Goal: Information Seeking & Learning: Obtain resource

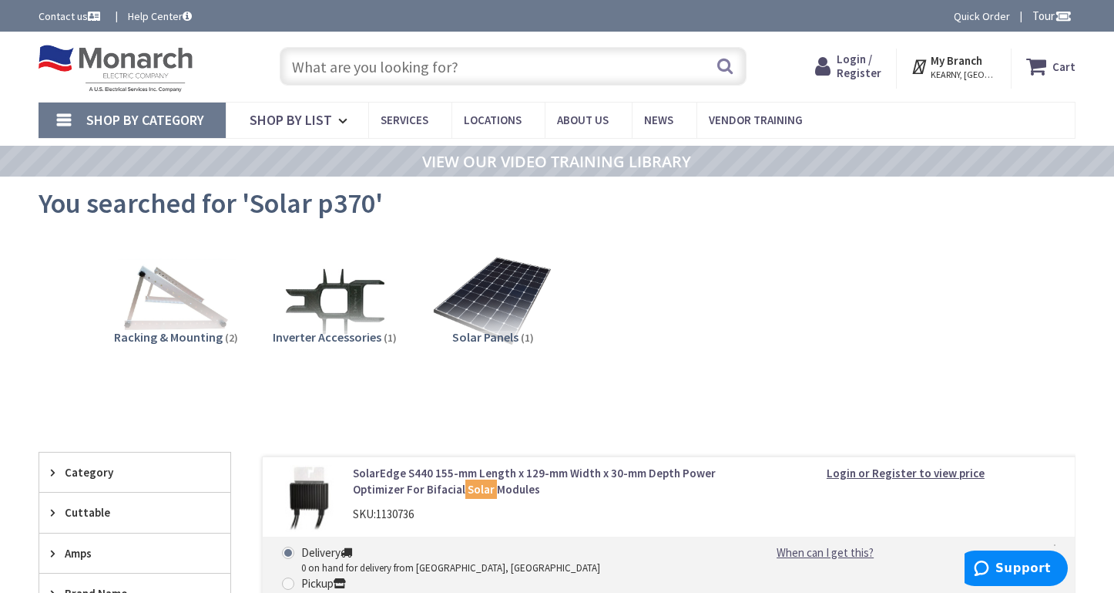
click at [439, 63] on input "text" at bounding box center [514, 66] width 468 height 39
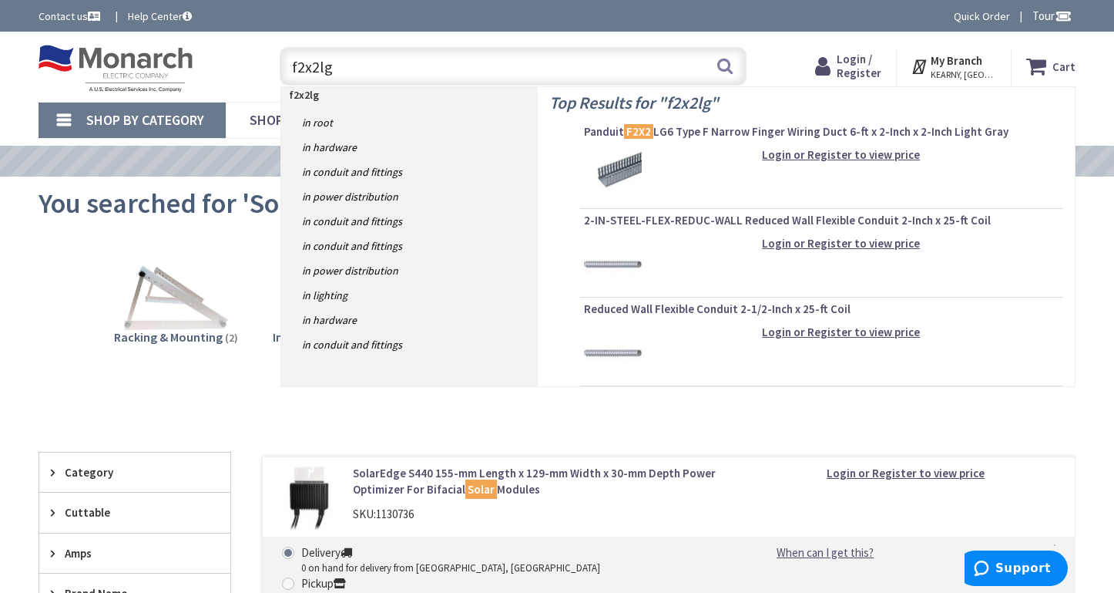
type input "f2x2lg6"
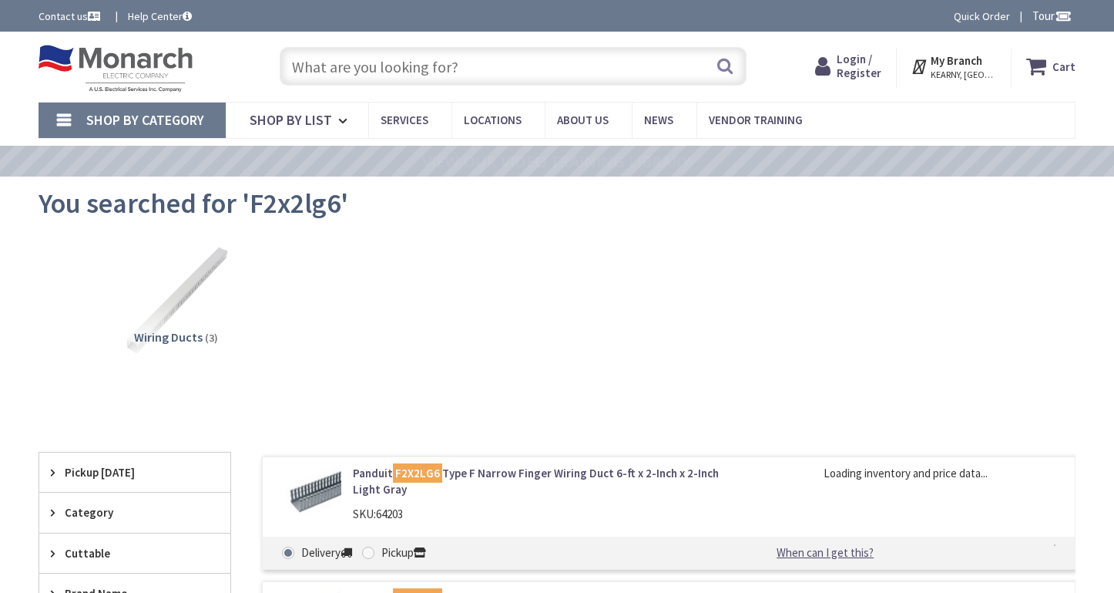
type input "[GEOGRAPHIC_DATA][STREET_ADDRESS][US_STATE]"
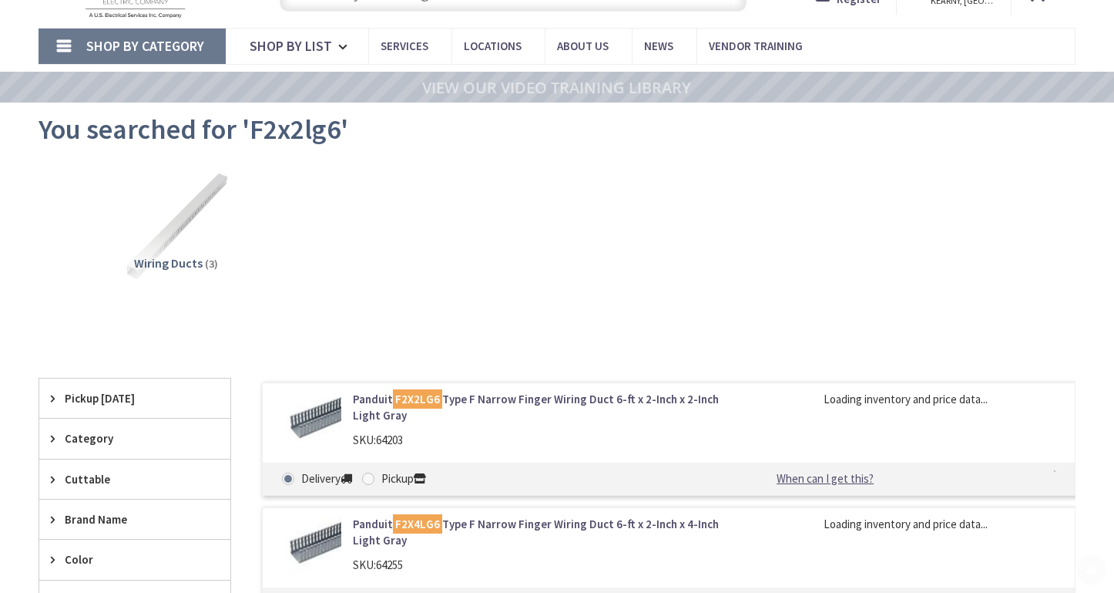
scroll to position [154, 0]
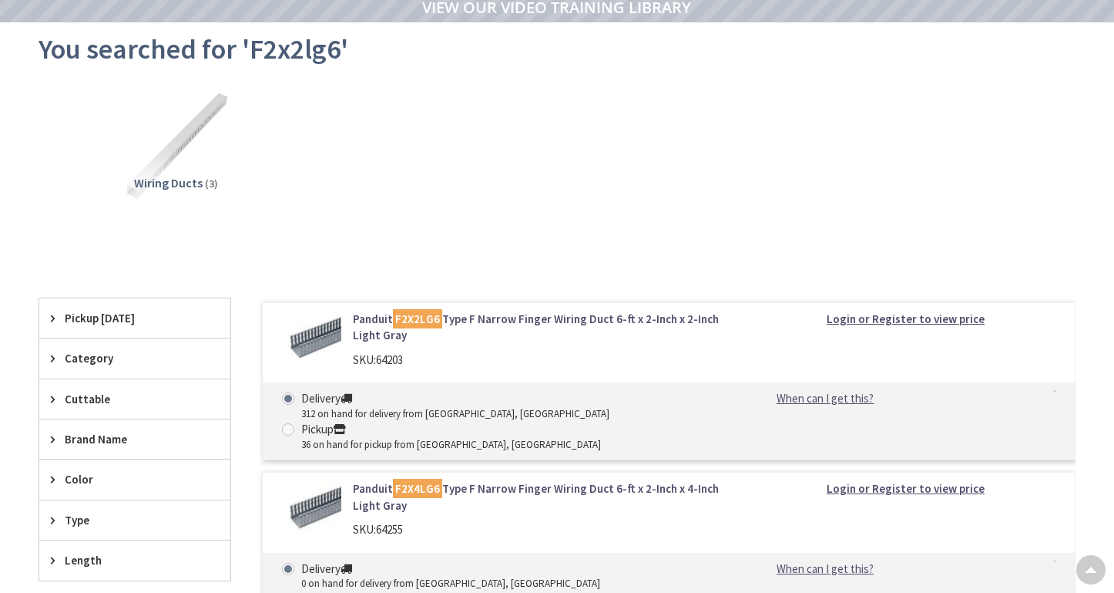
click at [476, 317] on link "Panduit F2X2LG6 Type F Narrow Finger Wiring Duct 6-ft x 2-Inch x 2-Inch Light G…" at bounding box center [538, 327] width 371 height 33
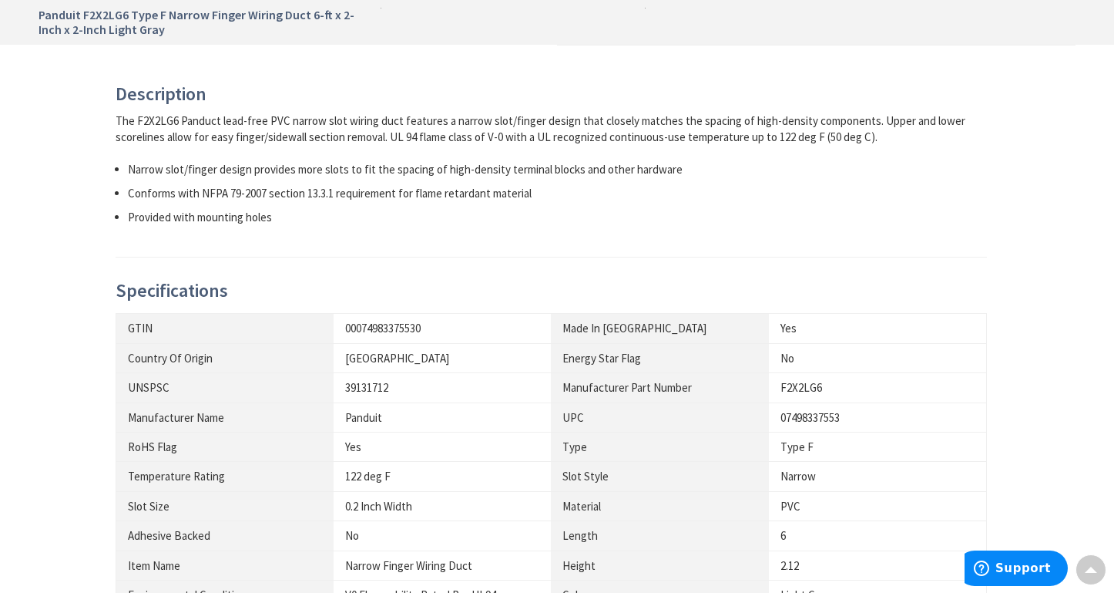
scroll to position [1002, 0]
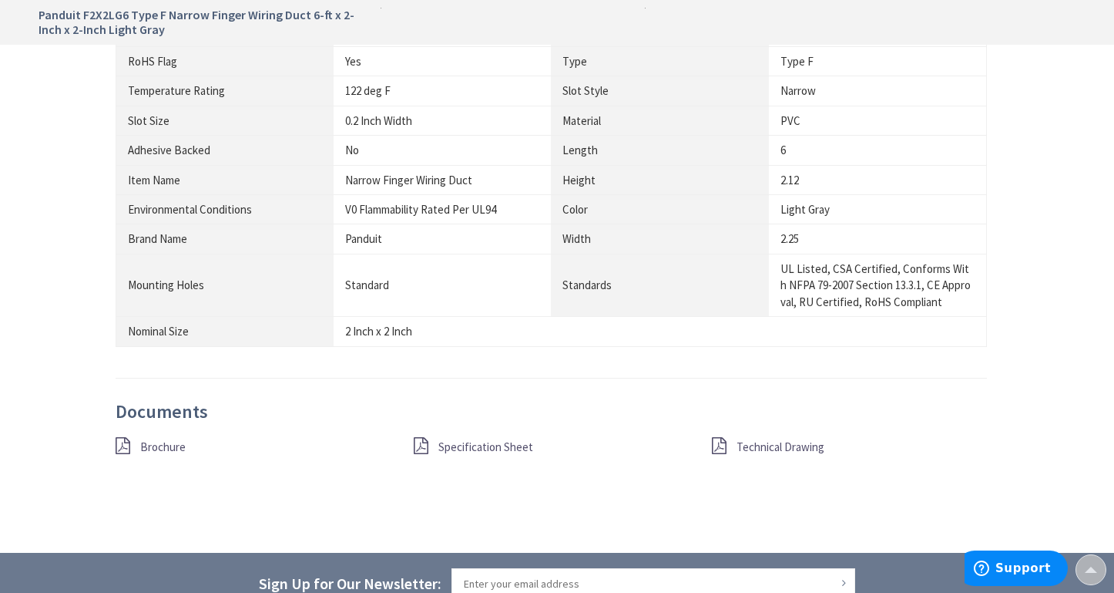
click at [167, 445] on span "Brochure" at bounding box center [162, 446] width 45 height 15
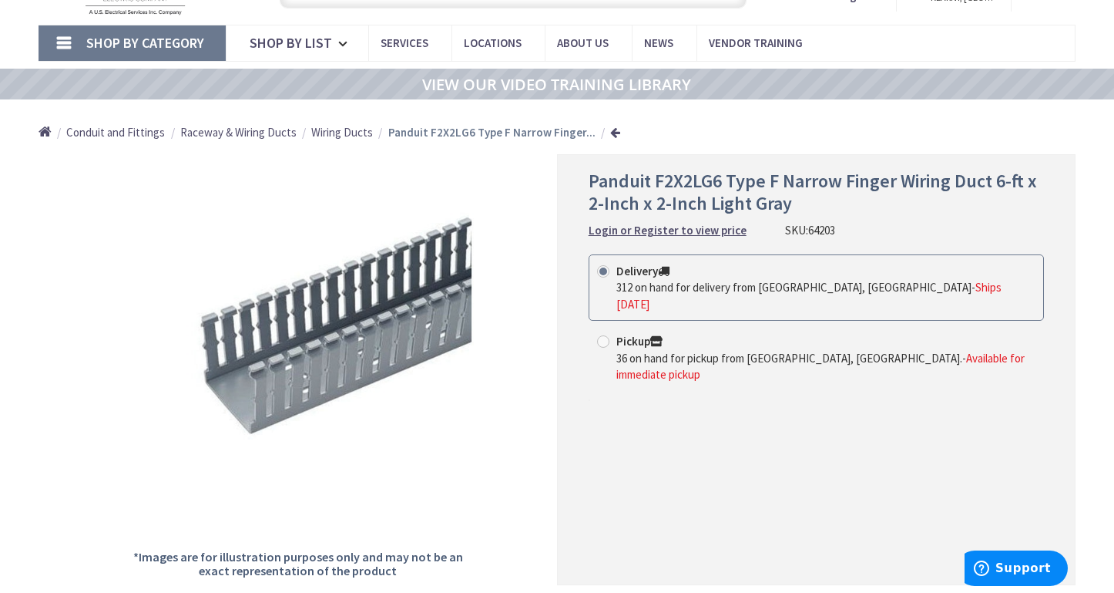
scroll to position [0, 0]
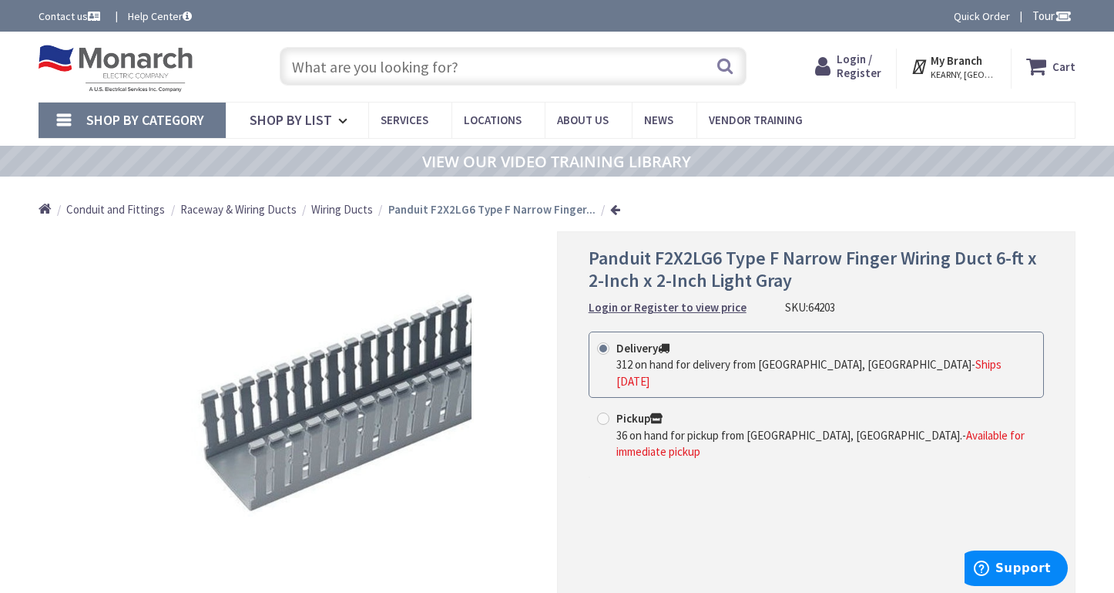
click at [348, 71] on input "text" at bounding box center [514, 66] width 468 height 39
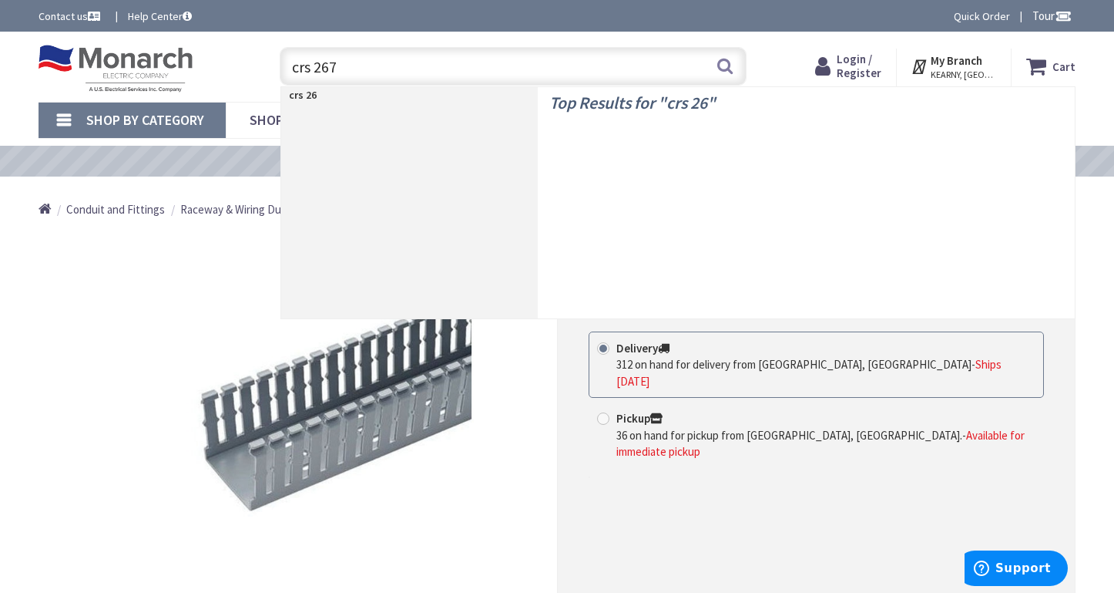
type input "crs 2671"
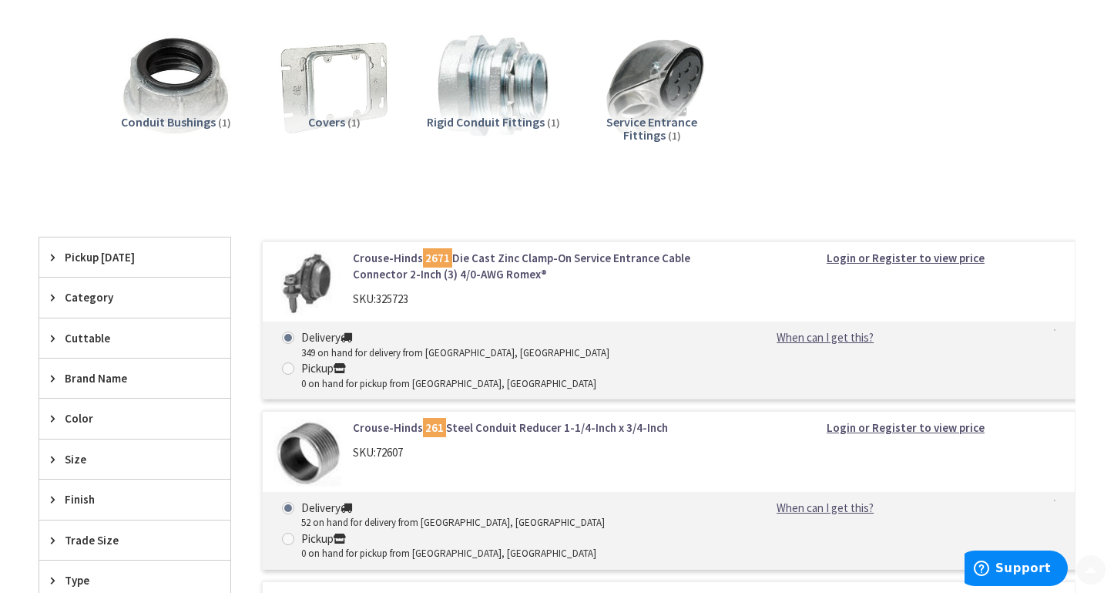
scroll to position [462, 0]
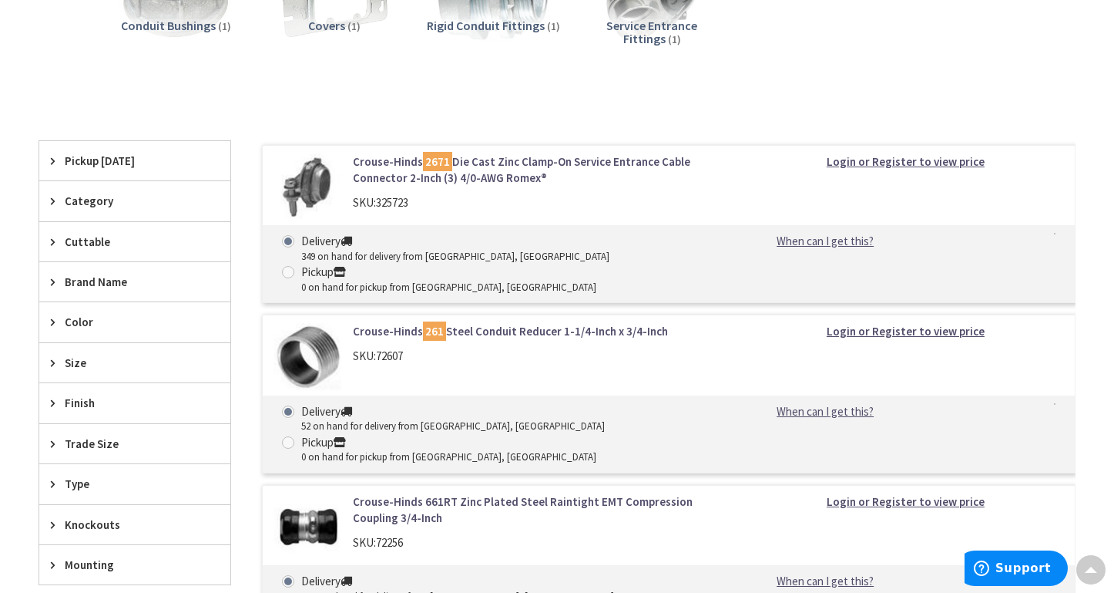
click at [485, 159] on link "Crouse-Hinds 2671 Die Cast Zinc Clamp-On Service Entrance Cable Connector 2-Inc…" at bounding box center [538, 169] width 371 height 33
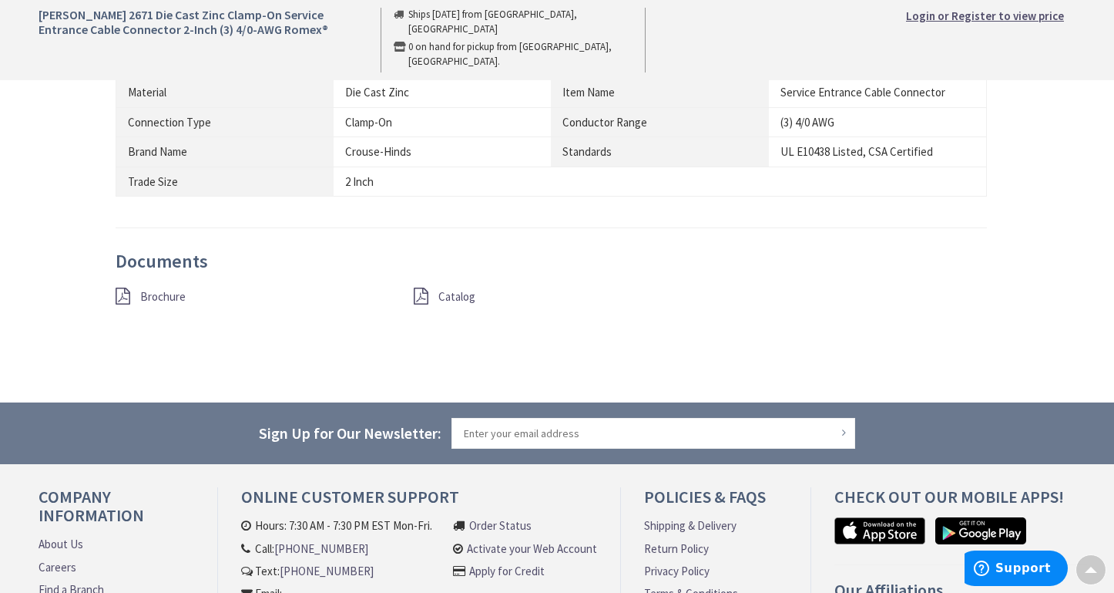
scroll to position [1002, 0]
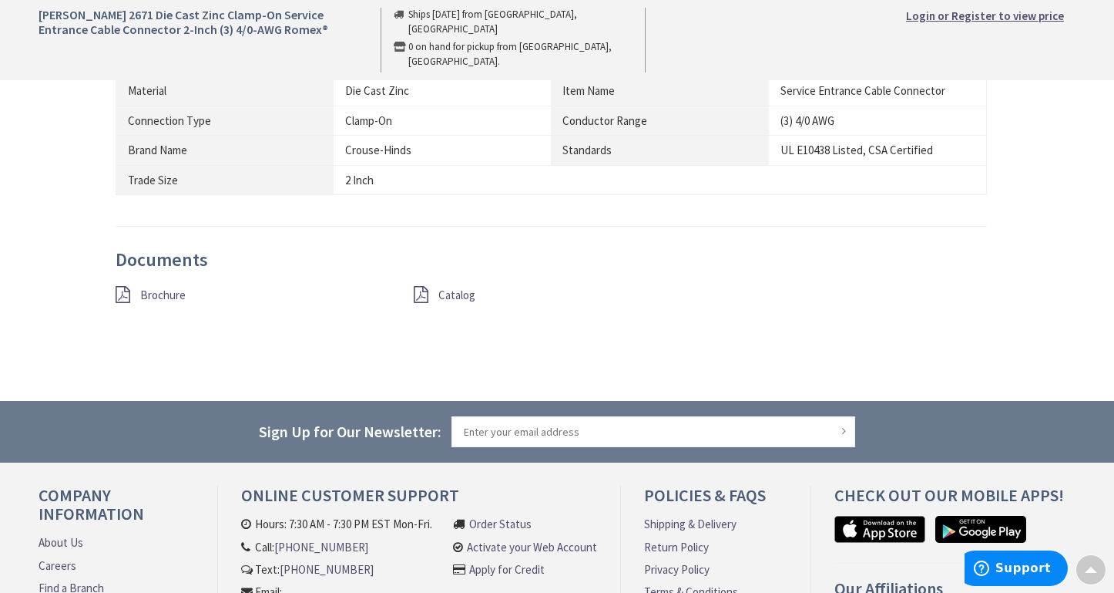
click at [149, 295] on span "Brochure" at bounding box center [162, 294] width 45 height 15
